Goal: Information Seeking & Learning: Learn about a topic

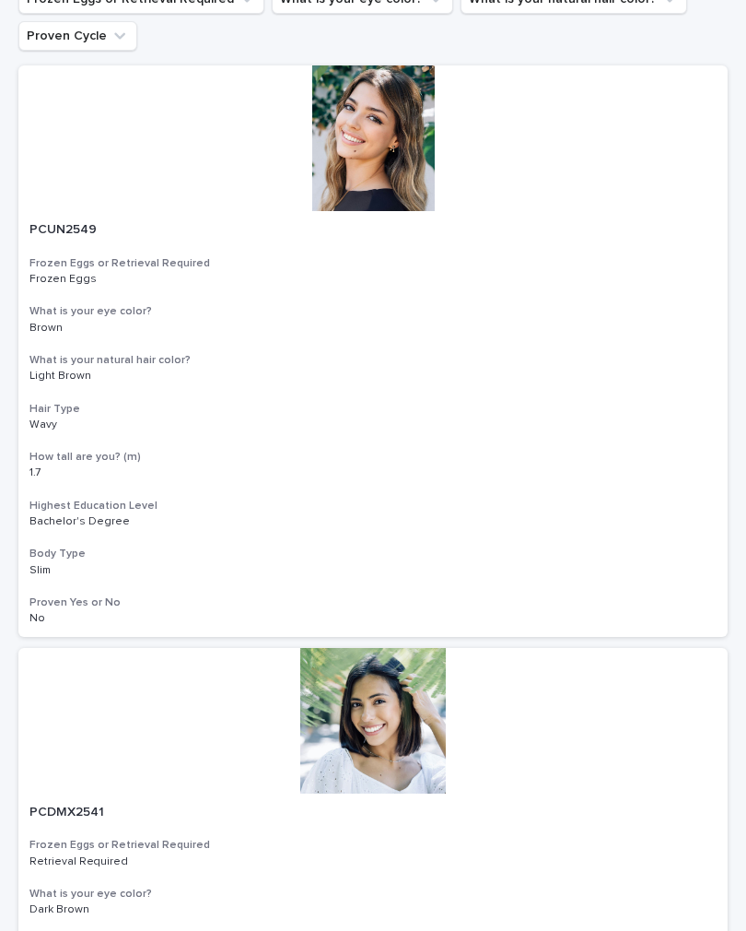
scroll to position [187, 0]
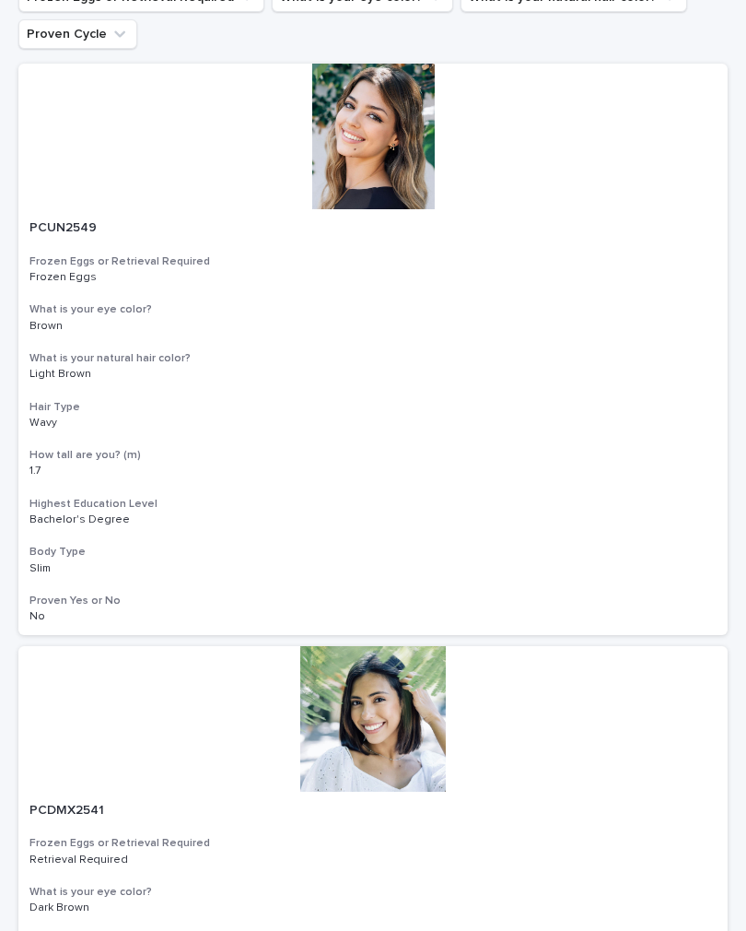
click at [385, 149] on div at bounding box center [373, 137] width 710 height 146
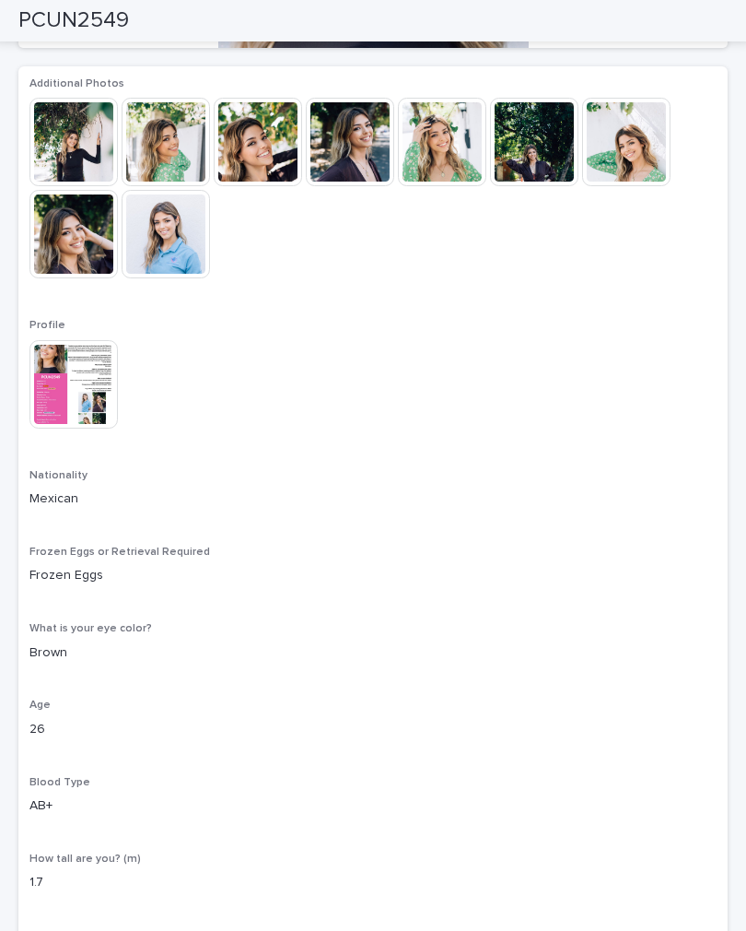
scroll to position [577, 0]
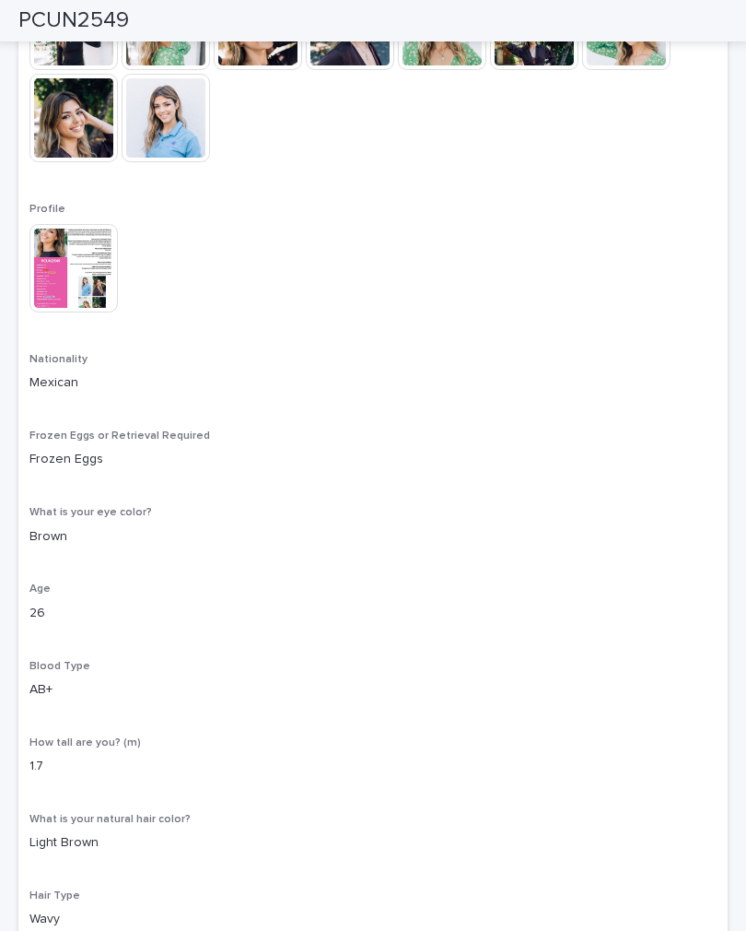
click at [76, 277] on img at bounding box center [73, 268] width 88 height 88
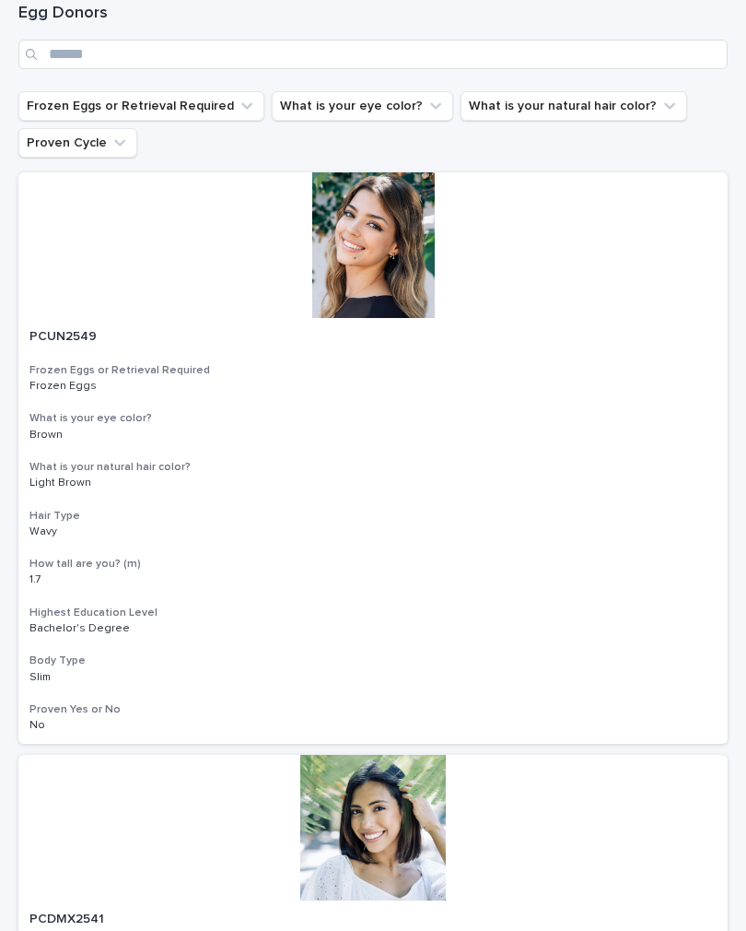
scroll to position [27, 0]
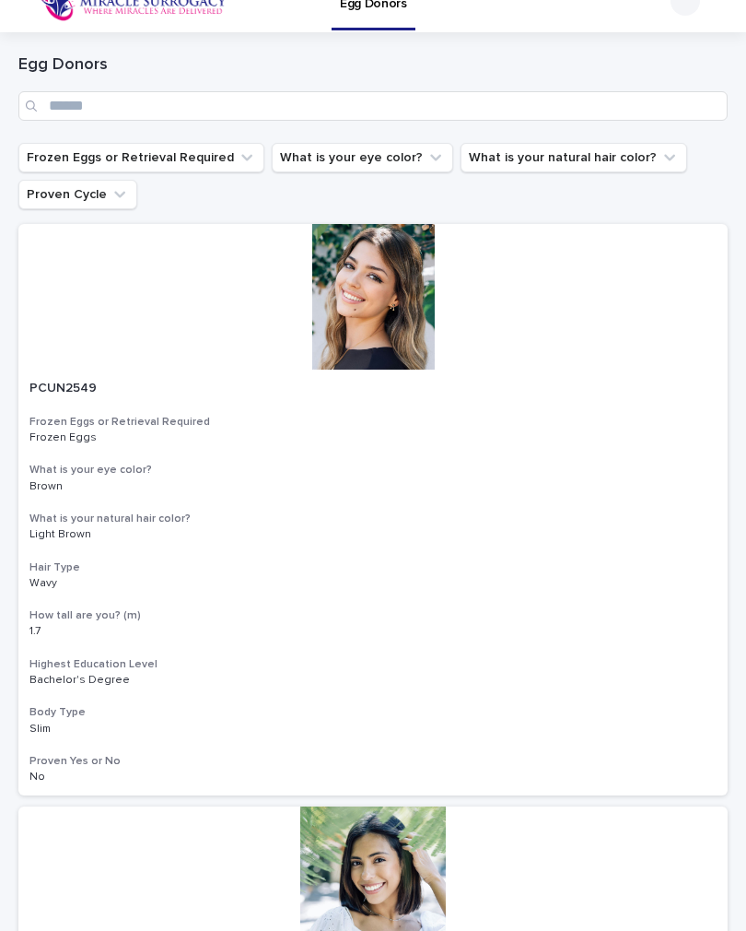
click at [98, 201] on button "Proven Cycle" at bounding box center [77, 194] width 119 height 29
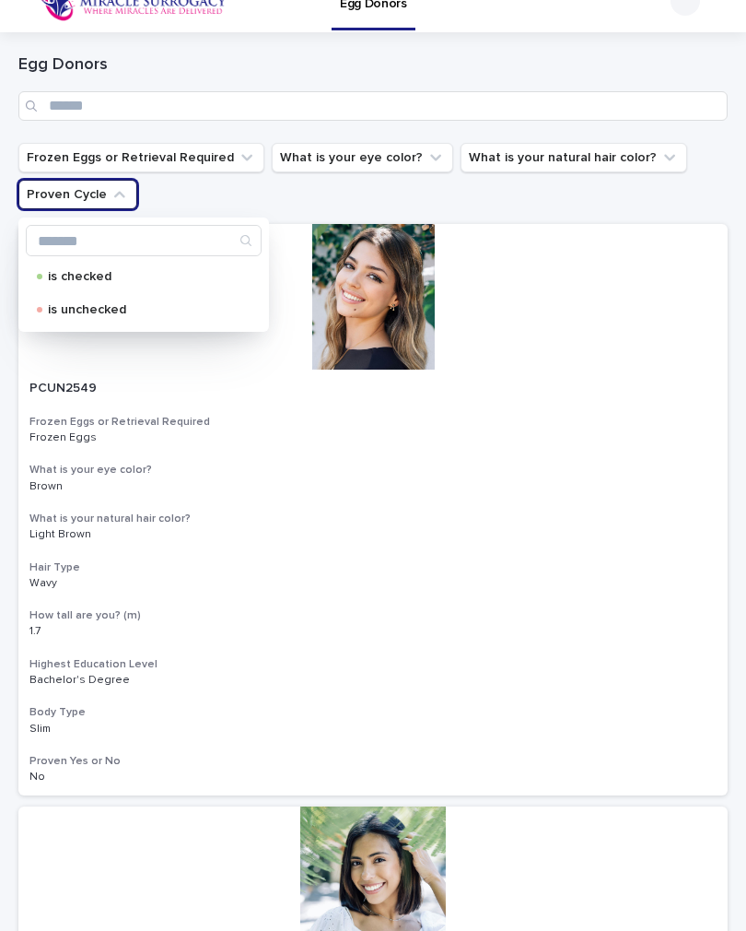
click at [111, 204] on icon "Proven Cycle" at bounding box center [120, 194] width 18 height 18
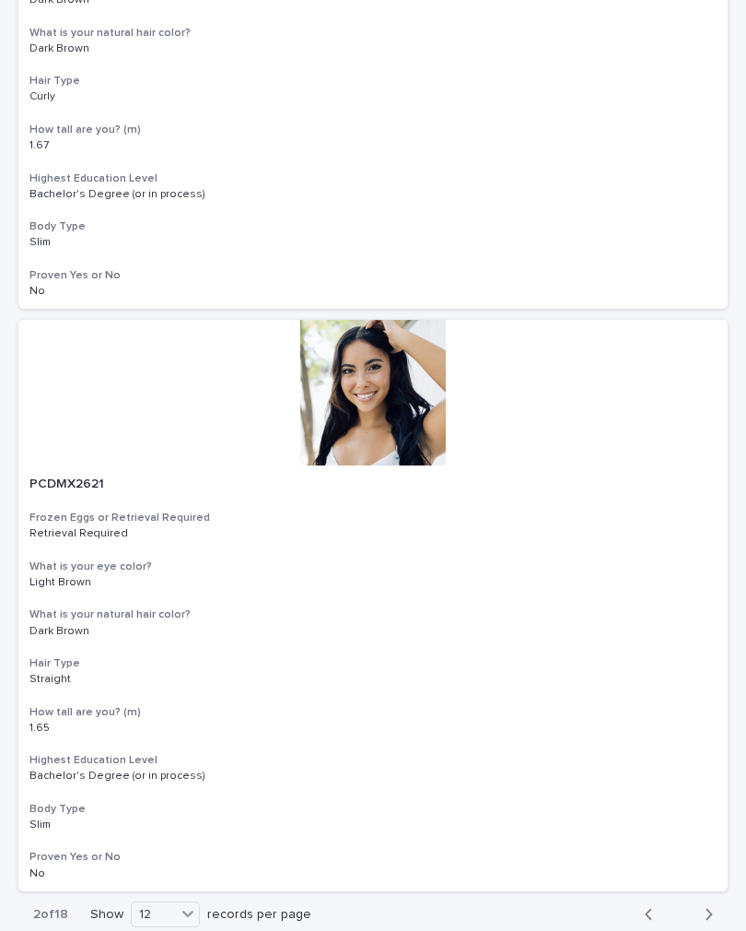
scroll to position [6332, 0]
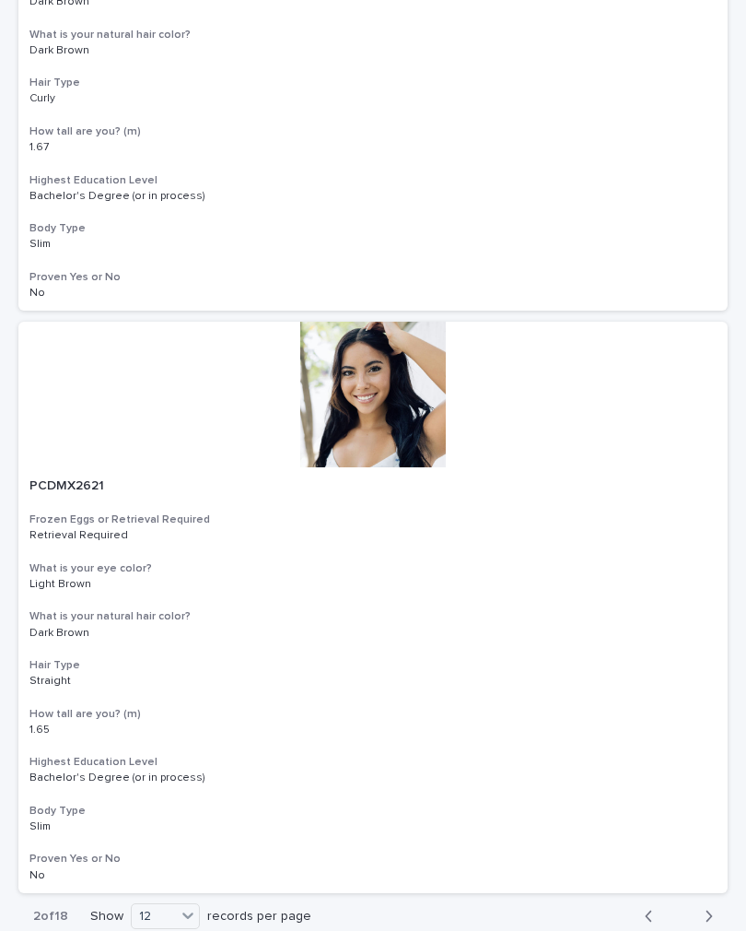
click at [410, 377] on div at bounding box center [373, 395] width 710 height 146
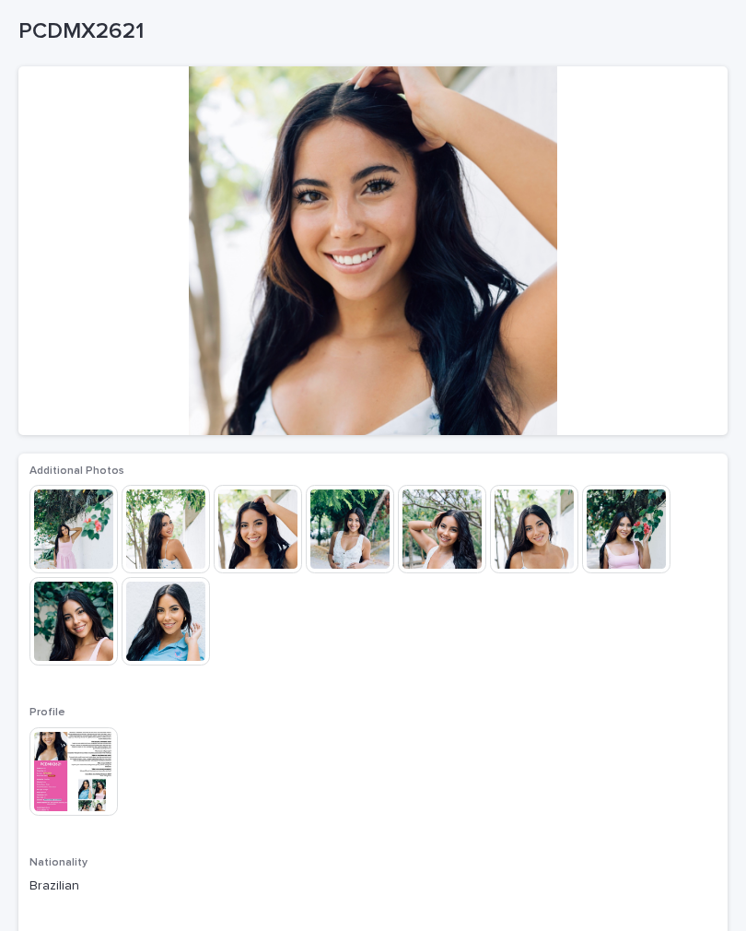
scroll to position [76, 0]
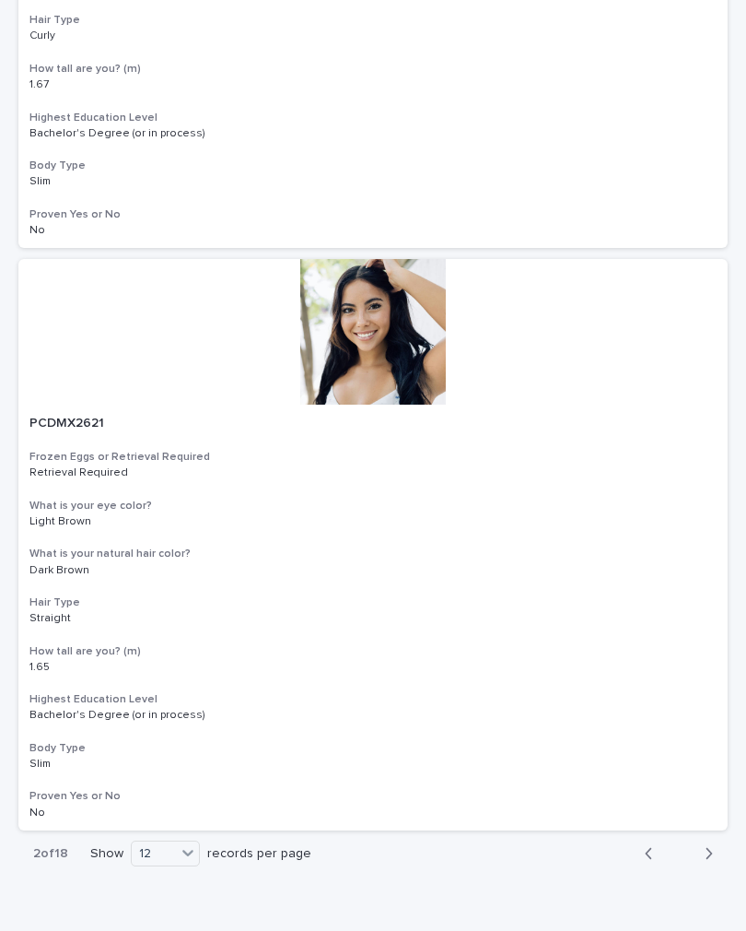
scroll to position [6394, 0]
click at [712, 846] on icon "button" at bounding box center [709, 854] width 8 height 17
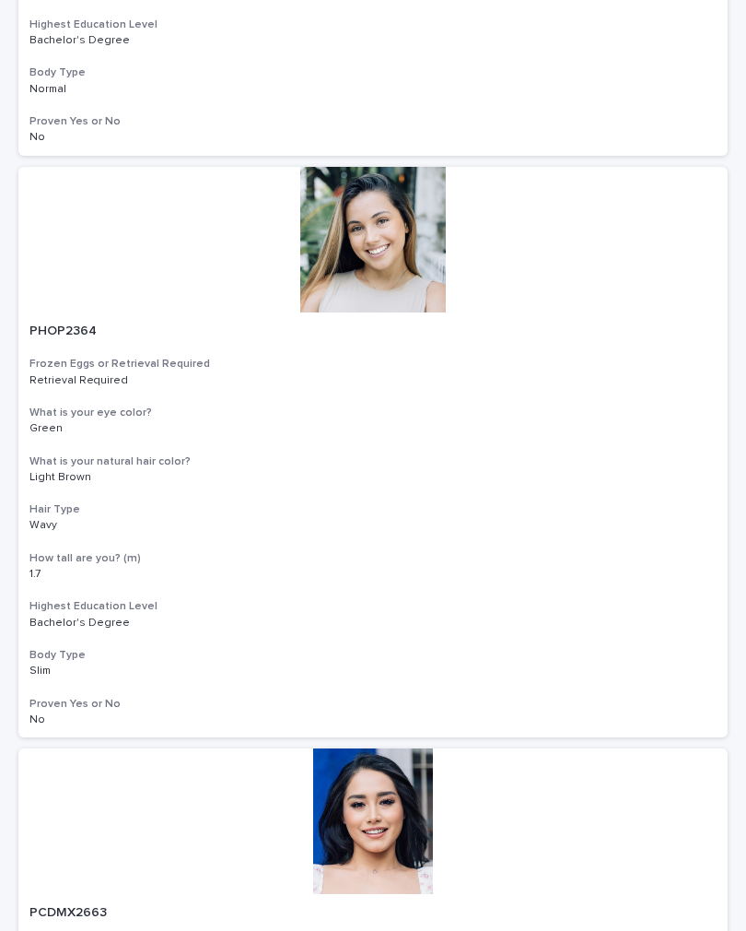
scroll to position [669, 0]
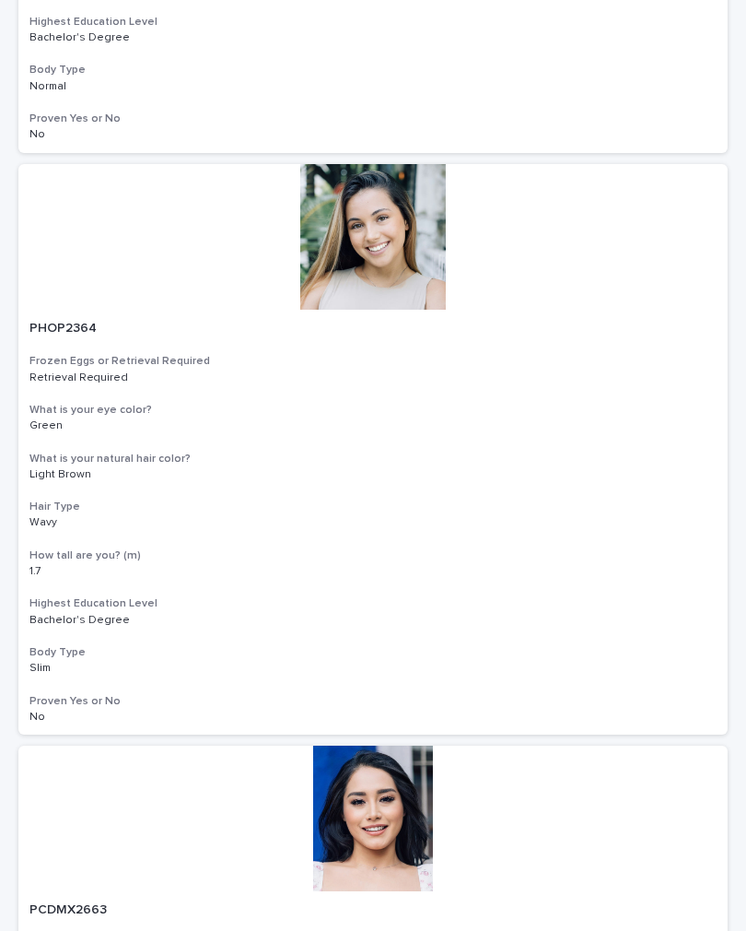
click at [504, 394] on div "PHOP2364 Frozen Eggs or Retrieval Required Retrieval Required What is your [MED…" at bounding box center [373, 523] width 710 height 426
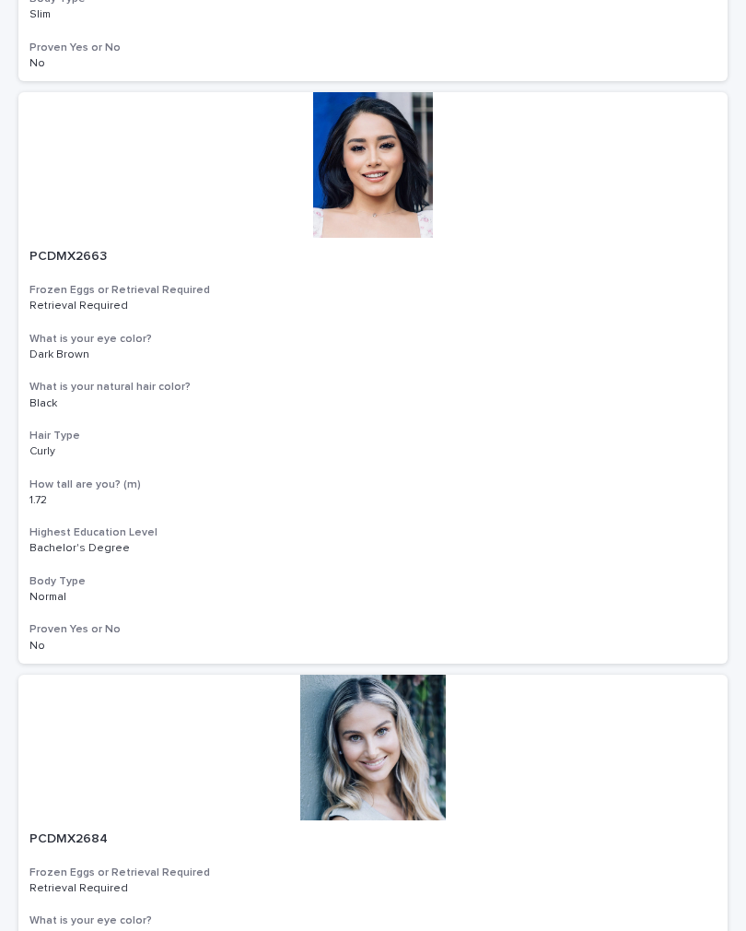
scroll to position [1321, 0]
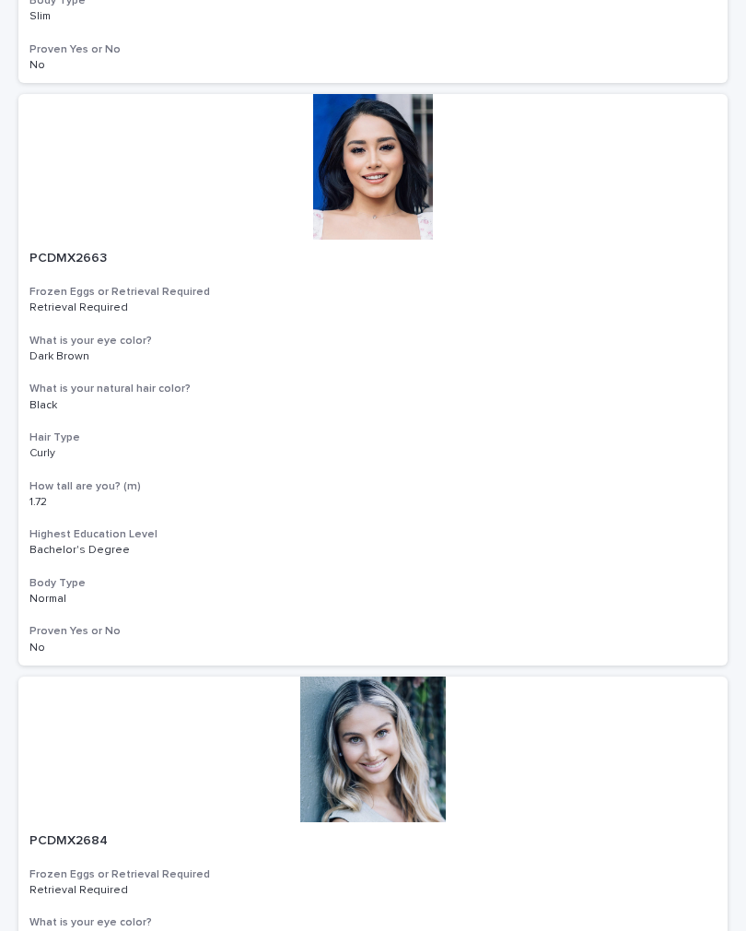
click at [638, 540] on div "Bachelor's Degree" at bounding box center [373, 548] width 688 height 17
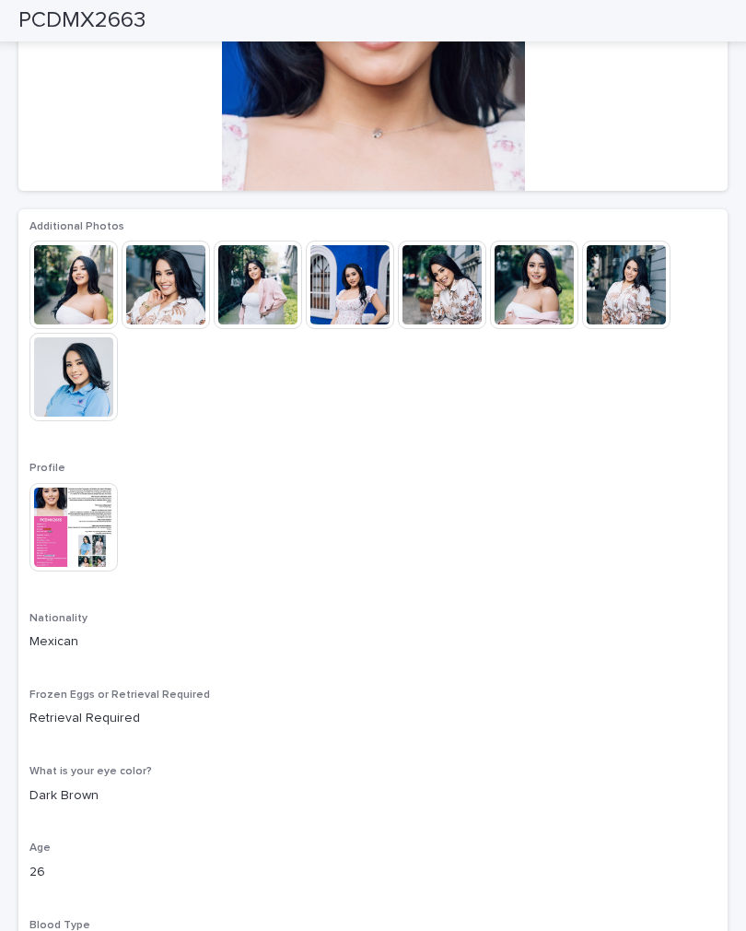
scroll to position [313, 0]
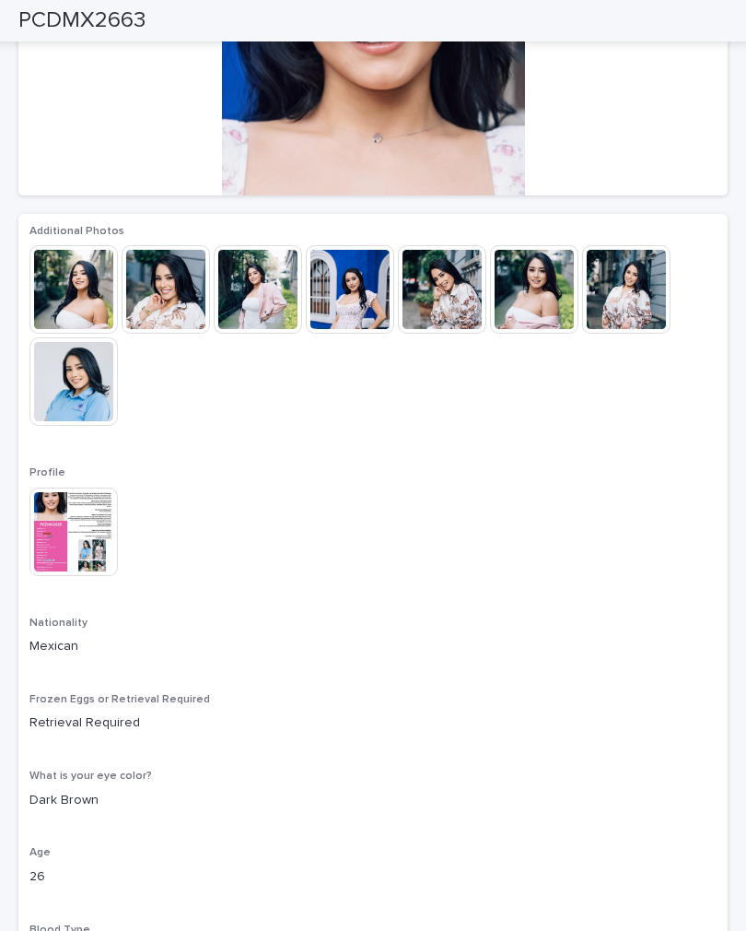
click at [76, 525] on img at bounding box center [73, 532] width 88 height 88
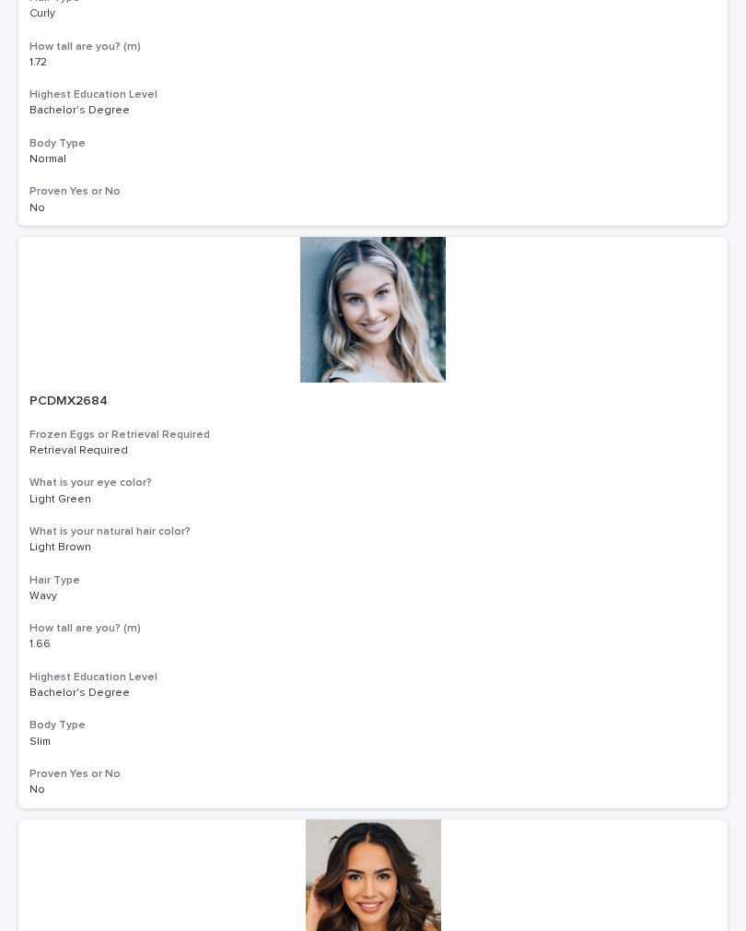
scroll to position [1797, 0]
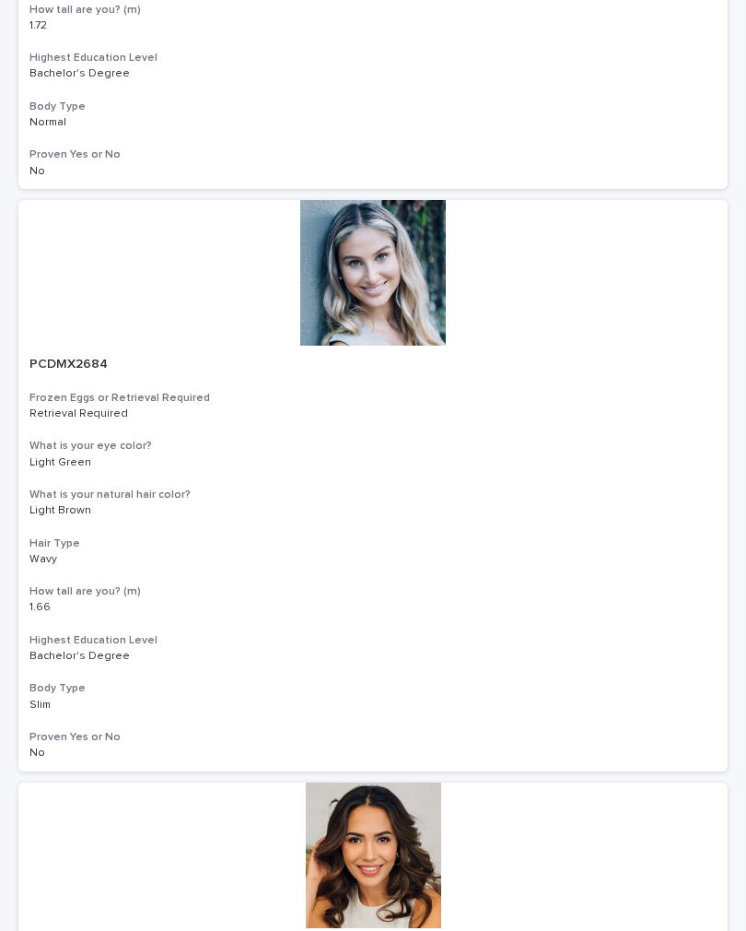
click at [605, 413] on div "PCDMX2684 Frozen Eggs or Retrieval Required Retrieval Required What is your [ME…" at bounding box center [373, 559] width 710 height 426
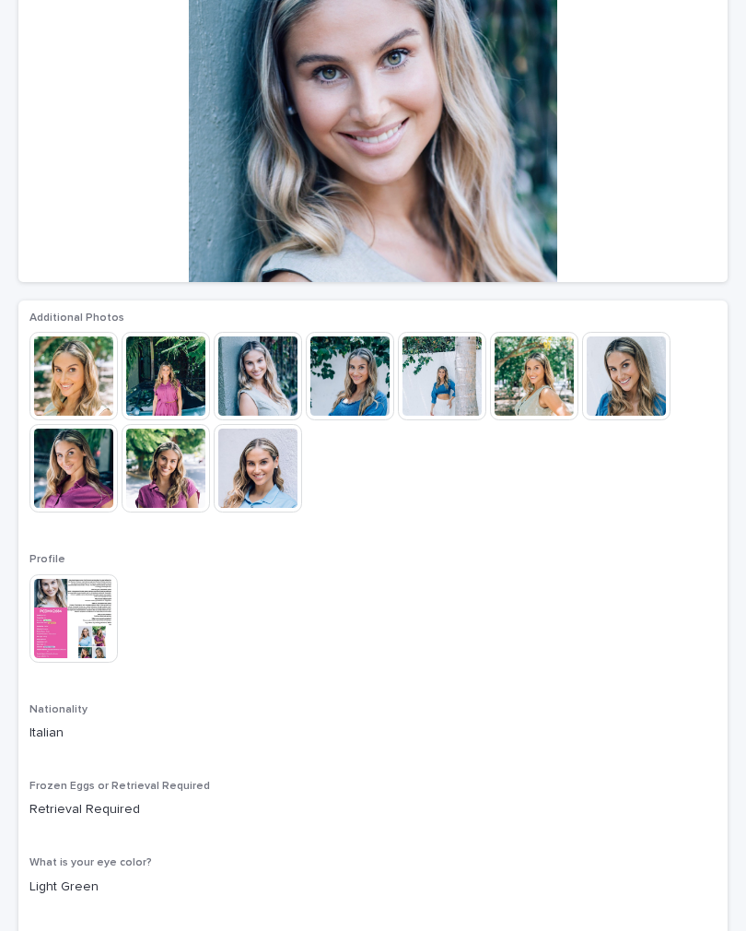
scroll to position [237, 0]
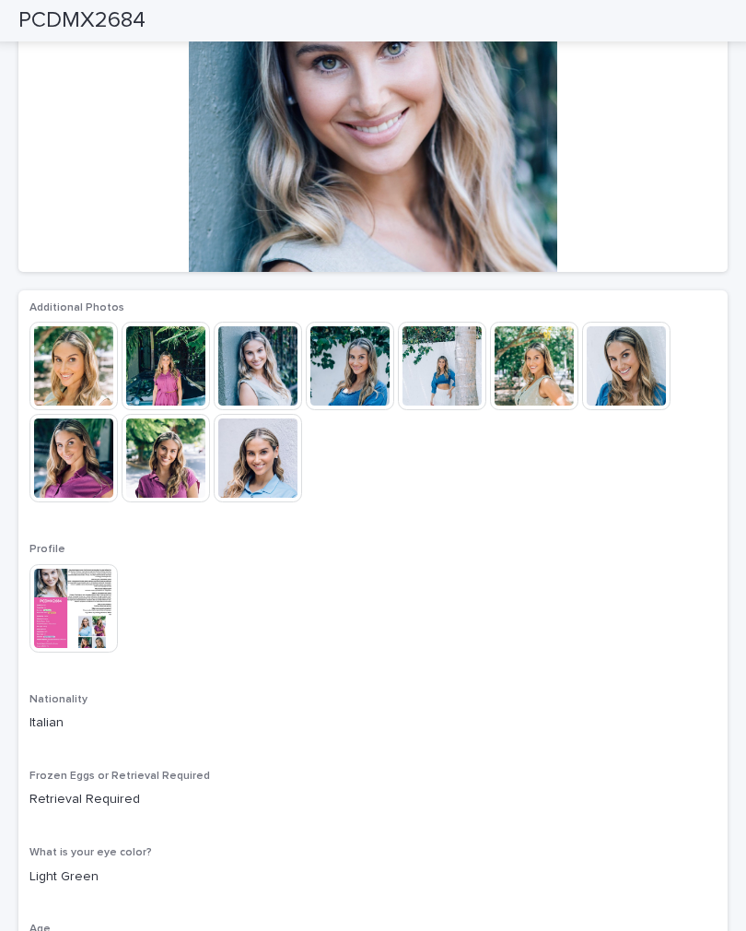
click at [104, 605] on img at bounding box center [73, 608] width 88 height 88
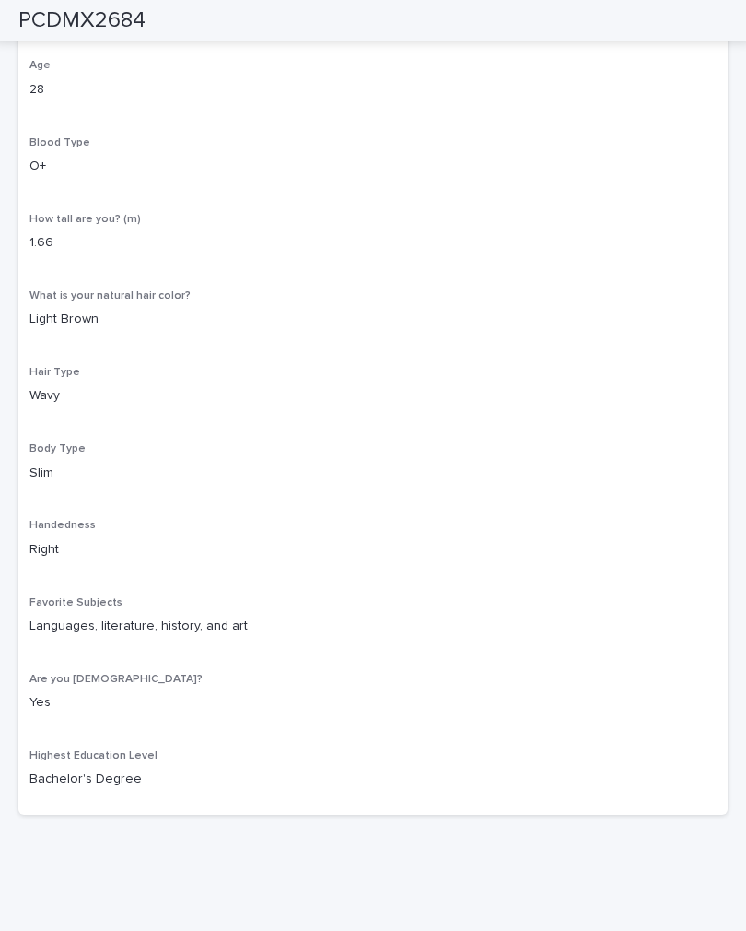
scroll to position [1099, 0]
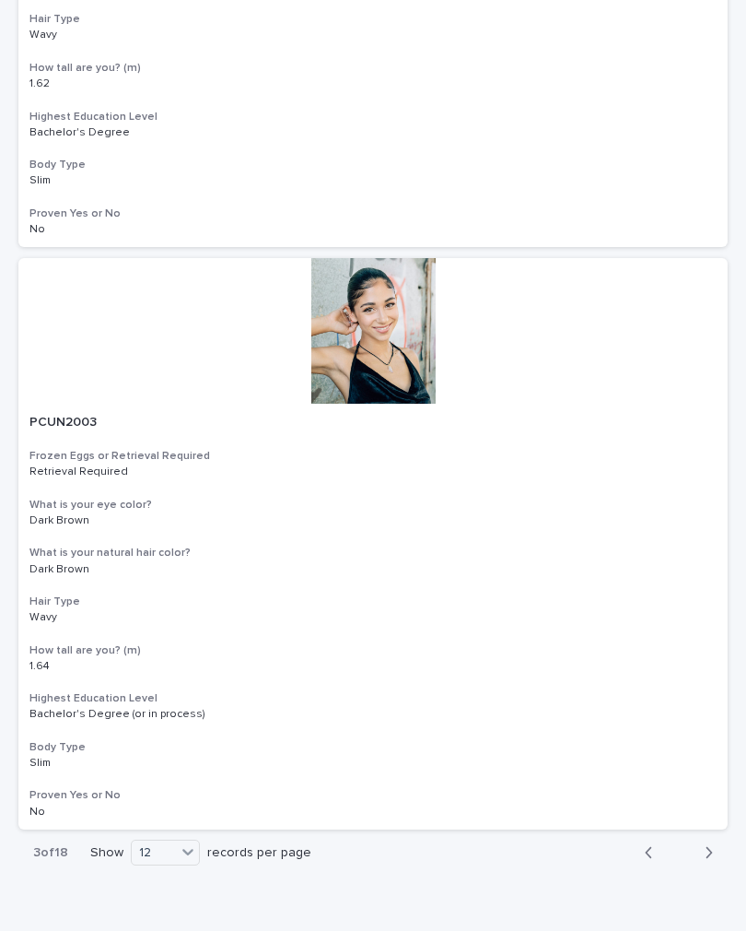
scroll to position [6394, 0]
click at [717, 846] on button "Next" at bounding box center [703, 854] width 49 height 17
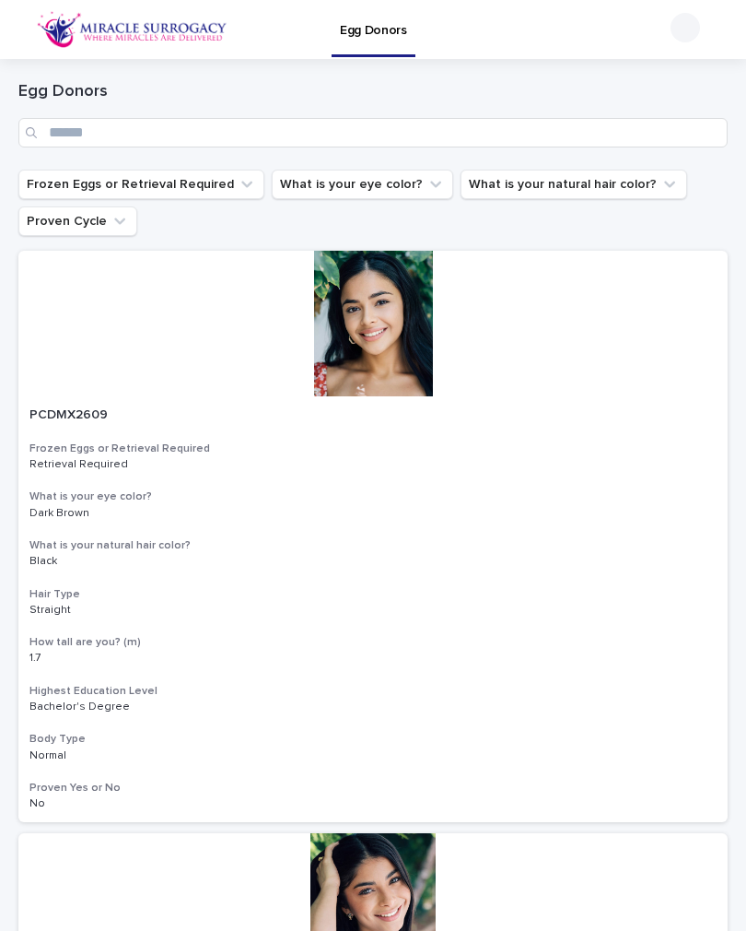
click at [217, 180] on button "Frozen Eggs or Retrieval Required" at bounding box center [141, 184] width 246 height 29
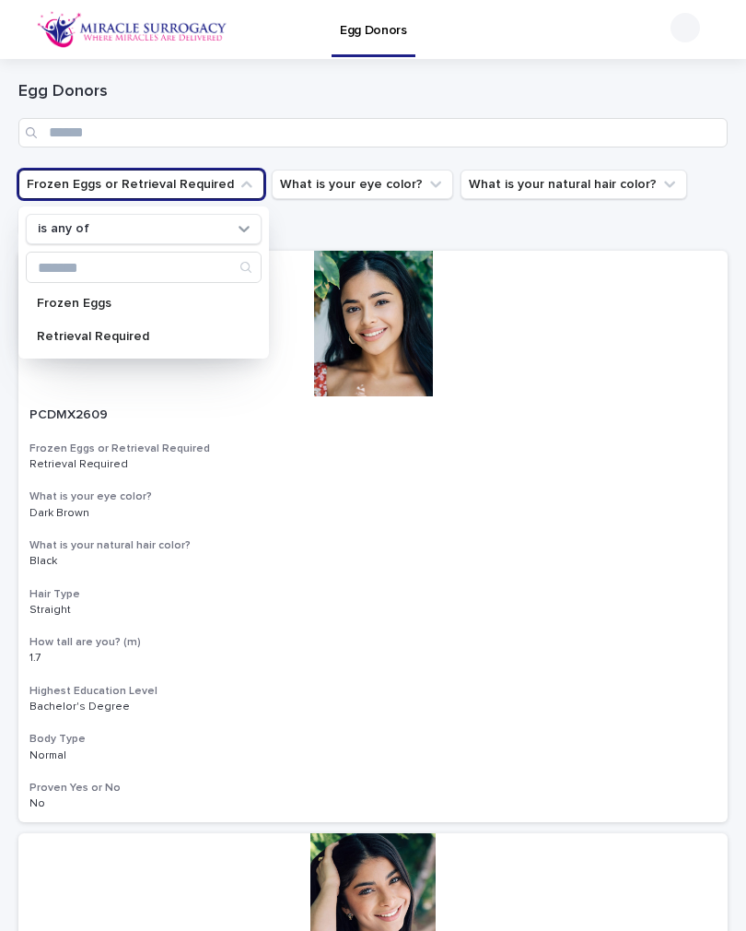
click at [174, 332] on p "Retrieval Required" at bounding box center [134, 336] width 195 height 13
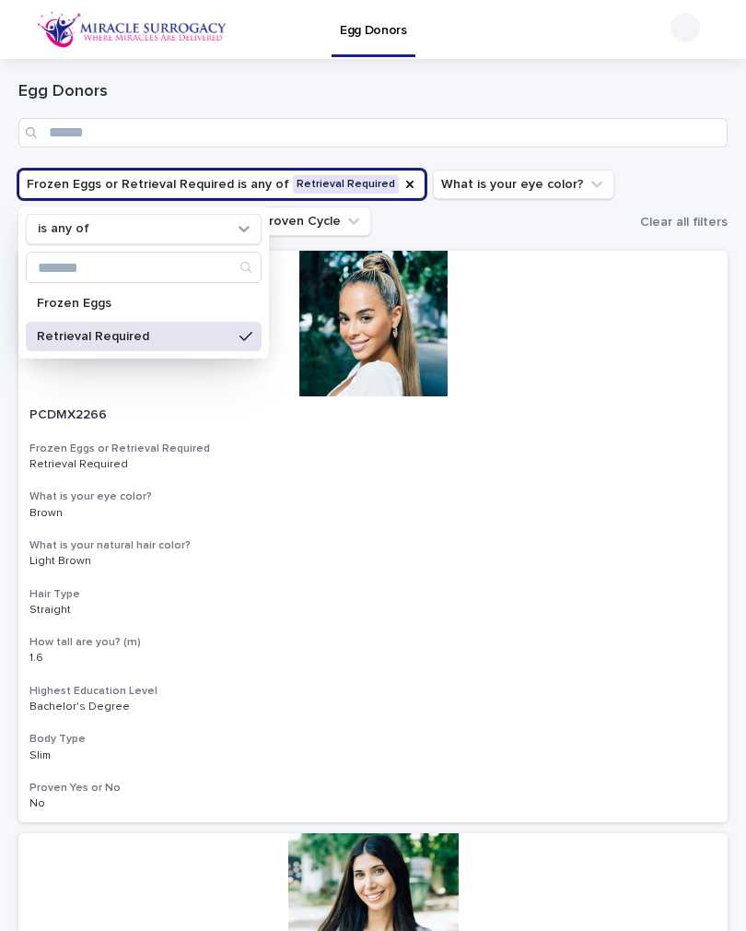
click at [398, 174] on button "Frozen Eggs or Retrieval Required is any of Retrieval Required" at bounding box center [221, 184] width 407 height 29
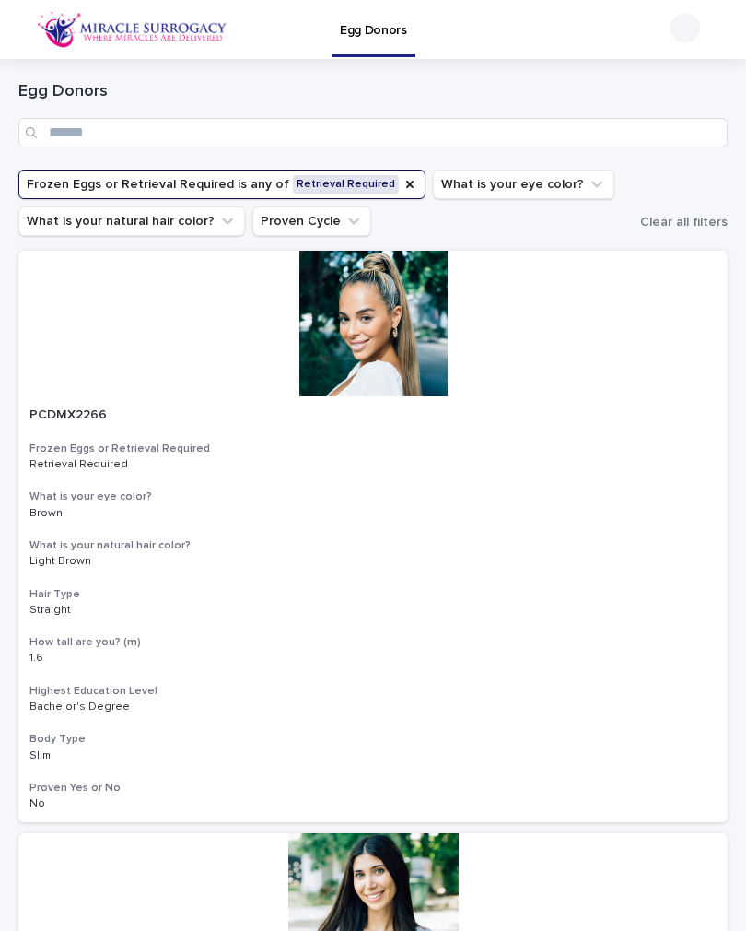
click at [406, 182] on icon "Frozen Eggs or Retrieval Required" at bounding box center [409, 184] width 7 height 7
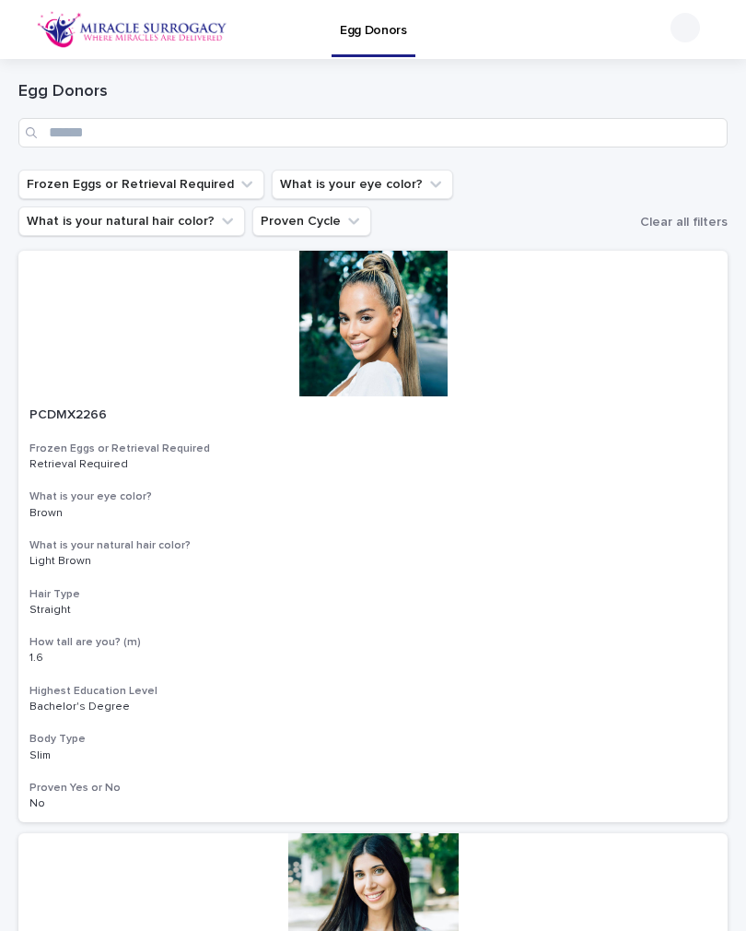
click at [389, 182] on button "What is your eye color?" at bounding box center [363, 184] width 182 height 29
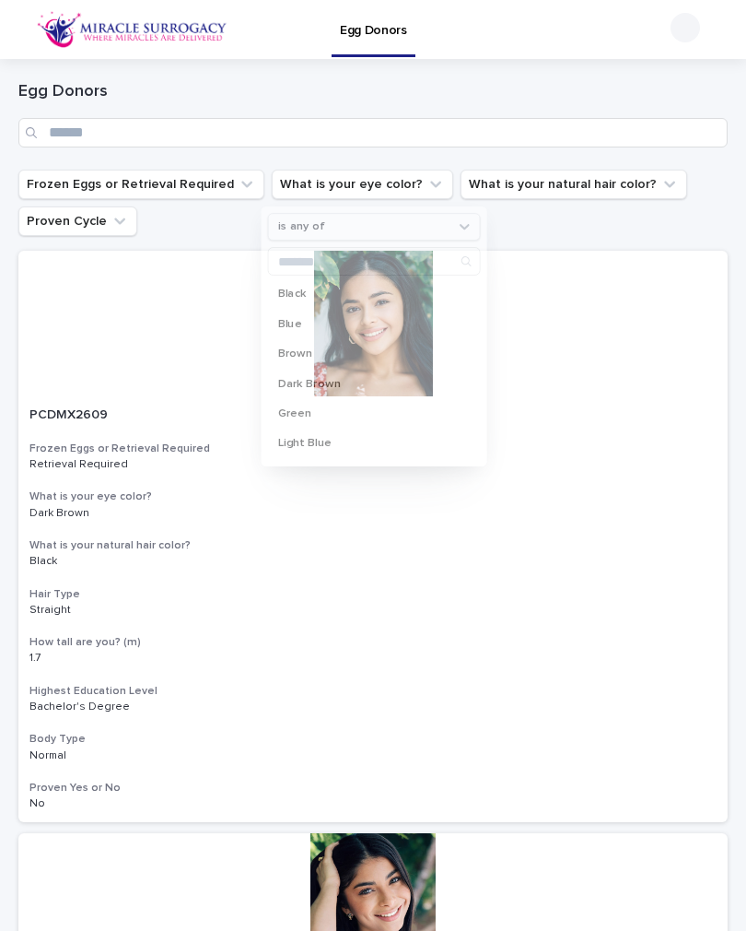
click at [185, 351] on div at bounding box center [373, 324] width 710 height 146
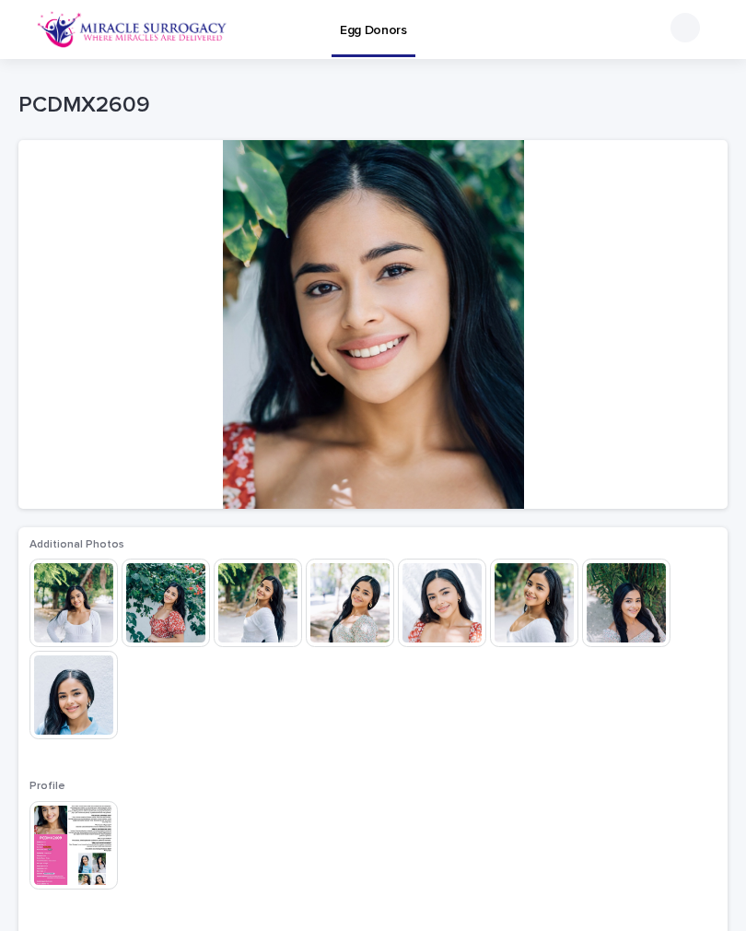
click at [401, 27] on p "Egg Donors" at bounding box center [373, 19] width 67 height 39
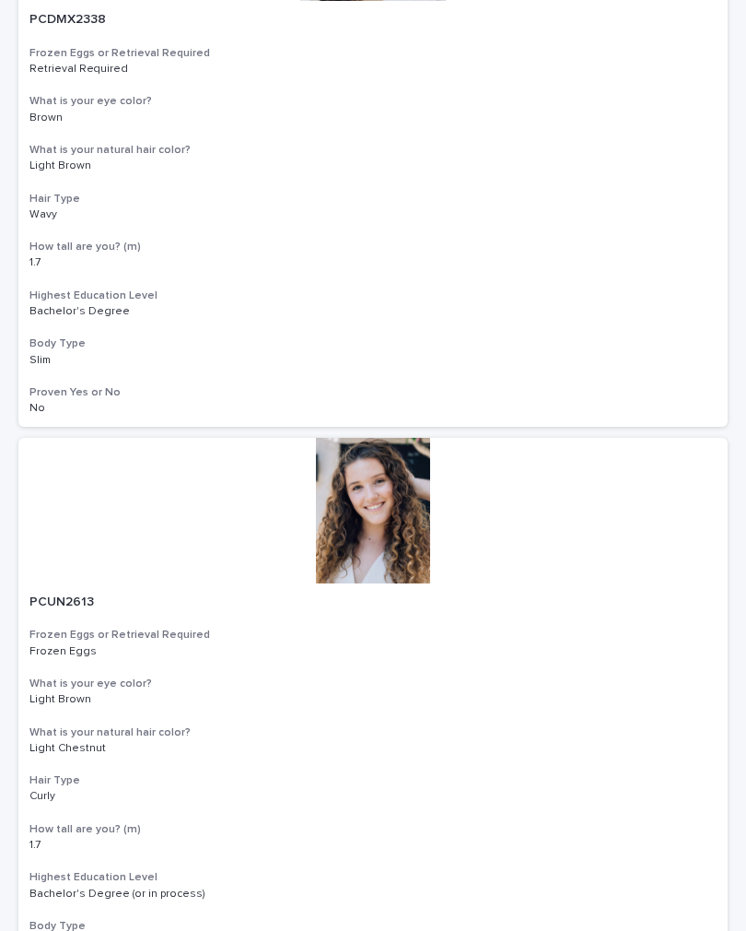
scroll to position [480, 0]
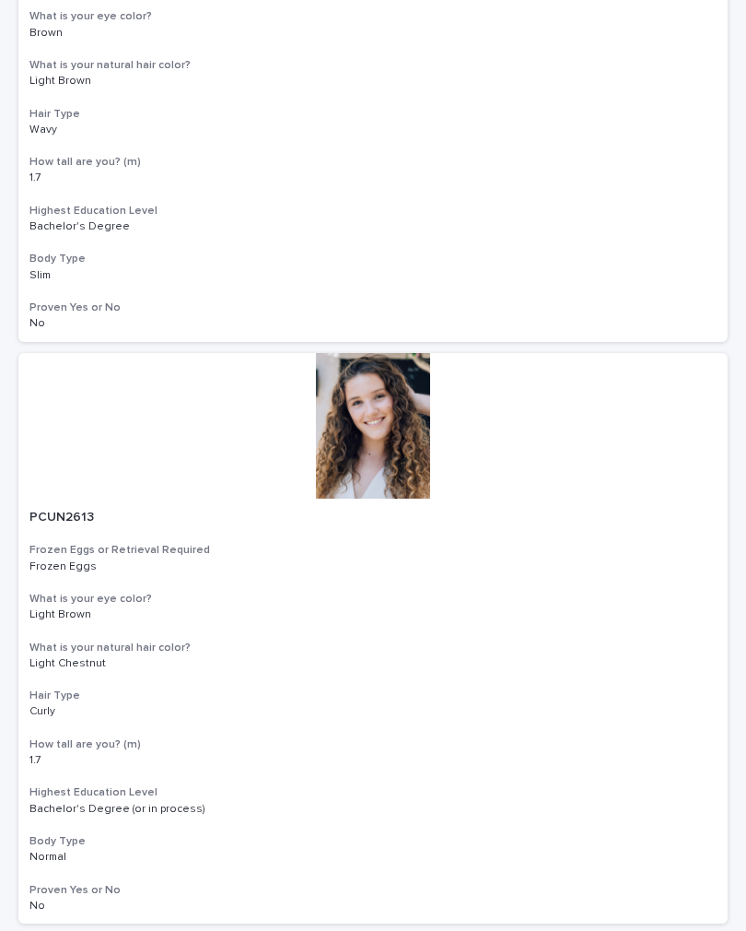
click at [386, 432] on div at bounding box center [373, 426] width 710 height 146
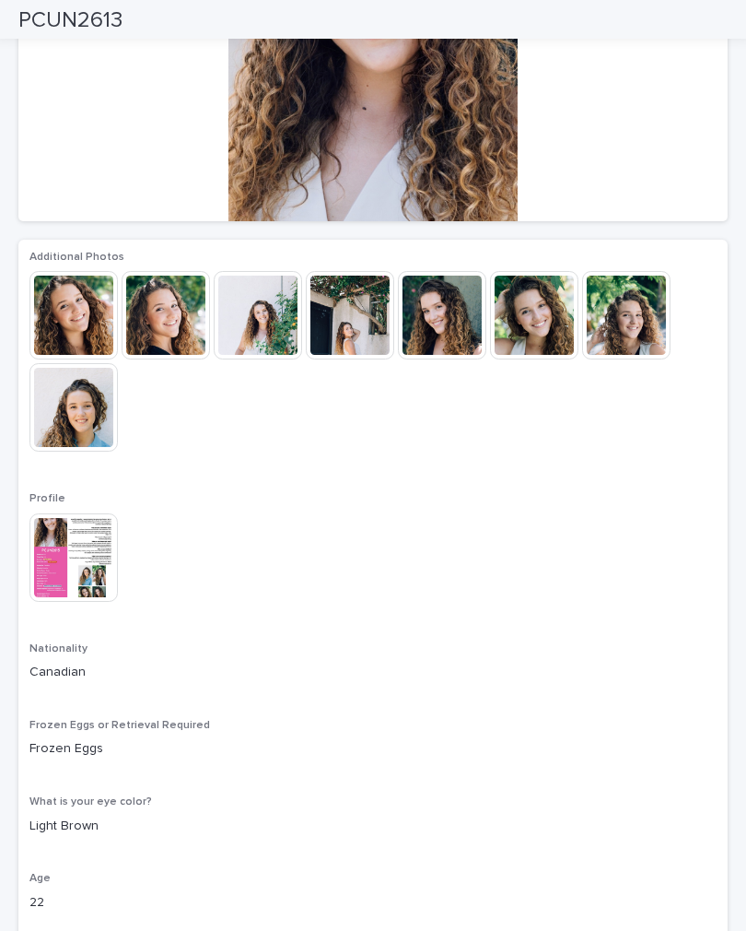
scroll to position [280, 0]
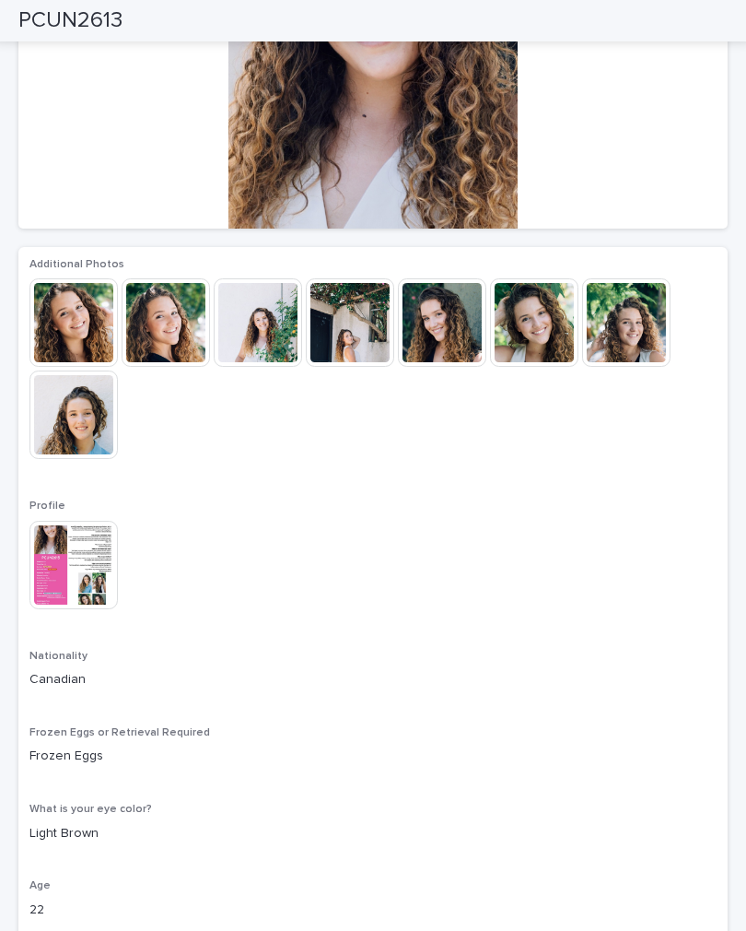
click at [88, 569] on img at bounding box center [73, 565] width 88 height 88
click at [46, 571] on img at bounding box center [73, 565] width 88 height 88
